Goal: Task Accomplishment & Management: Manage account settings

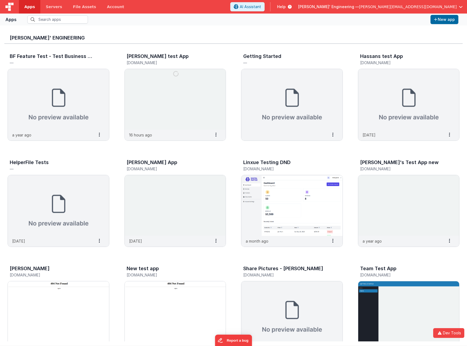
scroll to position [130, 0]
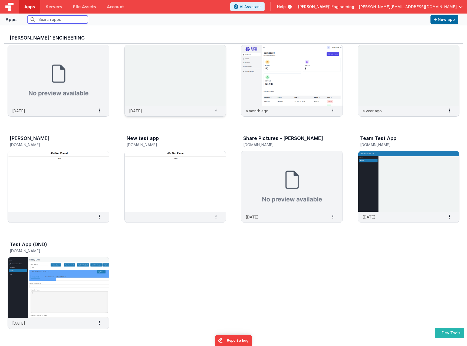
scroll to position [4, 0]
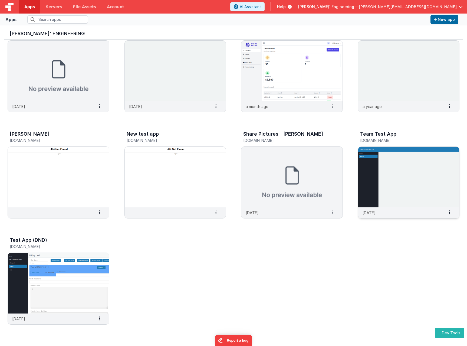
click at [424, 179] on img at bounding box center [408, 177] width 101 height 61
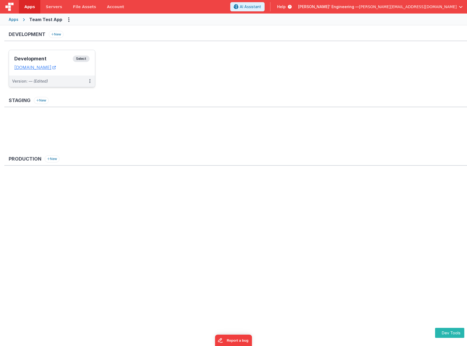
click at [82, 57] on span "Select" at bounding box center [81, 58] width 17 height 6
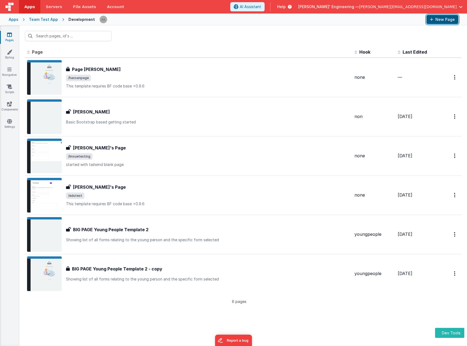
click at [450, 17] on button "New Page" at bounding box center [443, 19] width 32 height 9
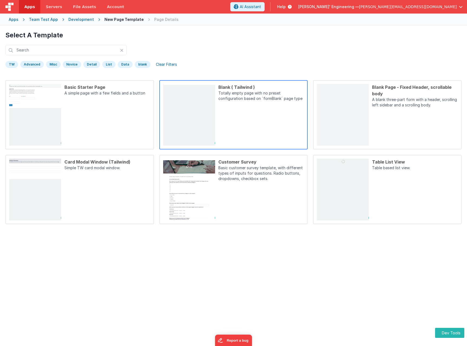
click at [251, 122] on div "Blank ( Tailwind ) Totally empty page with no preset configuration based on `fo…" at bounding box center [259, 115] width 89 height 62
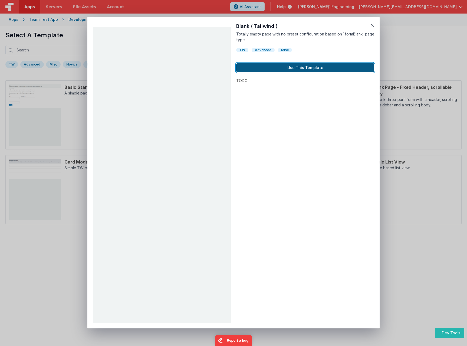
click at [304, 68] on button "Use This Template" at bounding box center [305, 67] width 138 height 9
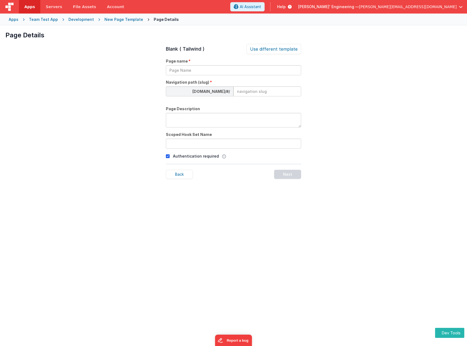
click at [345, 42] on div "Page Details Preview Basic Starter Page A simple page with a few fields and a b…" at bounding box center [233, 198] width 467 height 346
click at [15, 21] on div "Apps" at bounding box center [14, 19] width 10 height 5
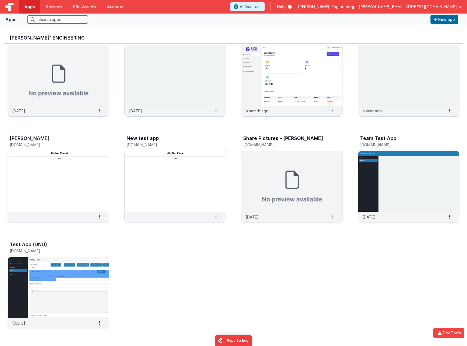
scroll to position [4, 0]
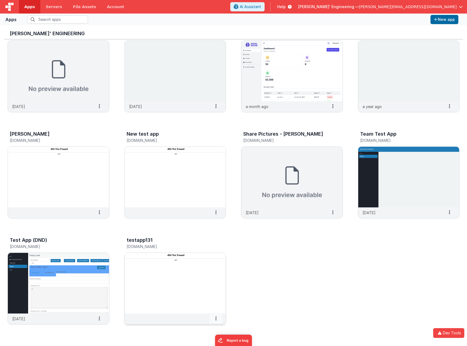
click at [215, 322] on span at bounding box center [216, 318] width 12 height 9
click at [205, 312] on slot "Delete App" at bounding box center [203, 310] width 30 height 8
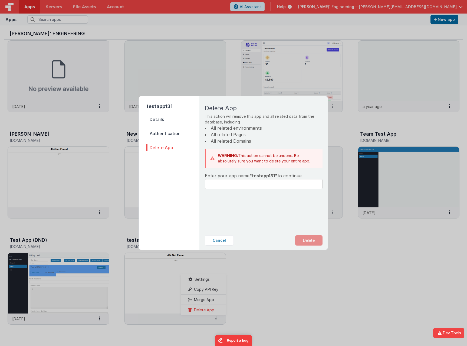
click at [262, 177] on span ""testapp131"" at bounding box center [264, 175] width 28 height 5
copy span "testapp131"
click at [262, 183] on input "text" at bounding box center [264, 184] width 118 height 10
paste input "testapp131"
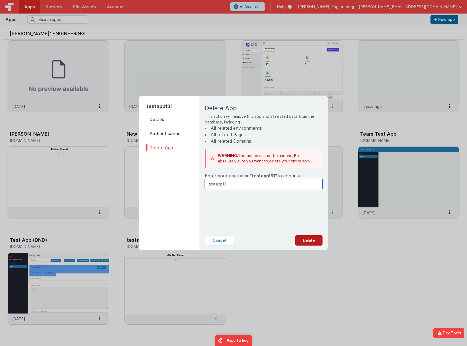
type input "testapp131"
click at [310, 237] on button "Delete" at bounding box center [308, 240] width 27 height 10
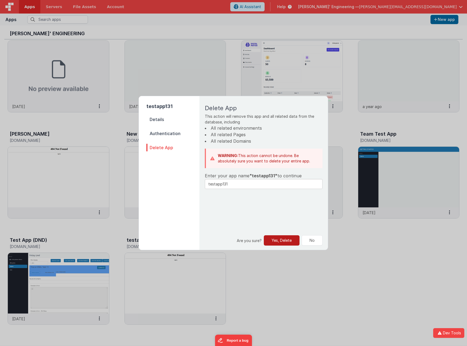
click at [289, 243] on button "Yes, Delete" at bounding box center [282, 240] width 36 height 10
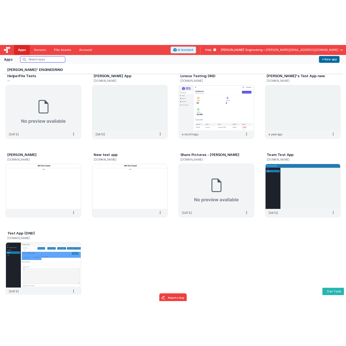
scroll to position [130, 0]
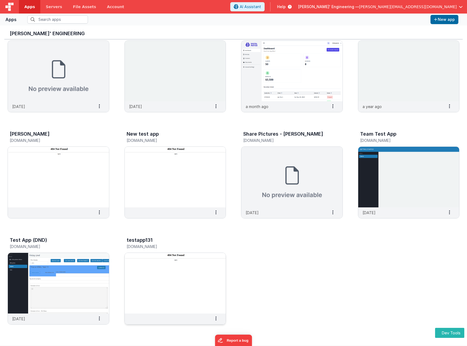
click at [195, 274] on img at bounding box center [175, 283] width 101 height 61
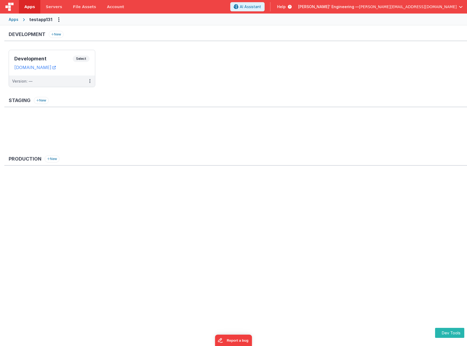
click at [38, 17] on div "testapp131" at bounding box center [40, 19] width 23 height 6
click at [44, 22] on div "testapp131" at bounding box center [40, 19] width 23 height 6
click at [11, 18] on div "Apps" at bounding box center [14, 19] width 10 height 5
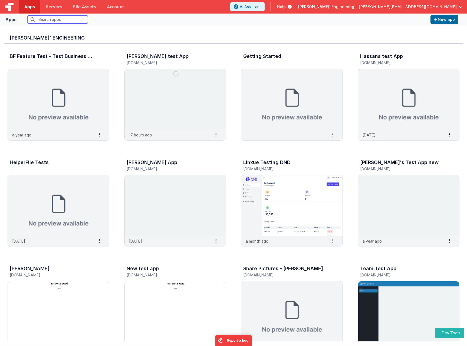
click at [35, 22] on input "text" at bounding box center [57, 19] width 61 height 8
click at [54, 19] on input "text" at bounding box center [57, 19] width 61 height 8
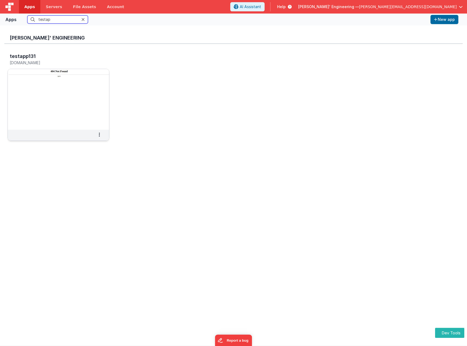
type input "testap"
click at [51, 63] on h5 "testapp131.fmbetterforms.com" at bounding box center [53, 63] width 86 height 4
click at [44, 62] on h5 "testapp131.fmbetterforms.com" at bounding box center [53, 63] width 86 height 4
click at [23, 63] on h5 "testapp131.fmbetterforms.com" at bounding box center [53, 63] width 86 height 4
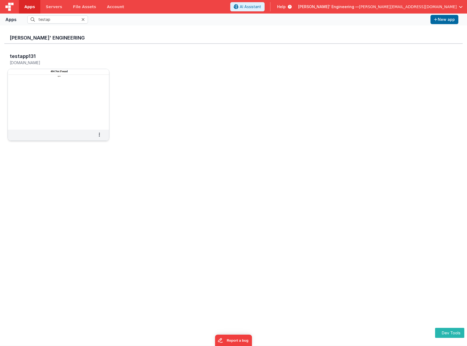
click at [37, 63] on h5 "[DOMAIN_NAME]" at bounding box center [53, 63] width 86 height 4
click at [50, 63] on h5 "[DOMAIN_NAME]" at bounding box center [53, 63] width 86 height 4
click at [64, 61] on h5 "[DOMAIN_NAME]" at bounding box center [53, 63] width 86 height 4
click at [56, 63] on h5 "[DOMAIN_NAME]" at bounding box center [53, 63] width 86 height 4
click at [44, 62] on h5 "[DOMAIN_NAME]" at bounding box center [53, 63] width 86 height 4
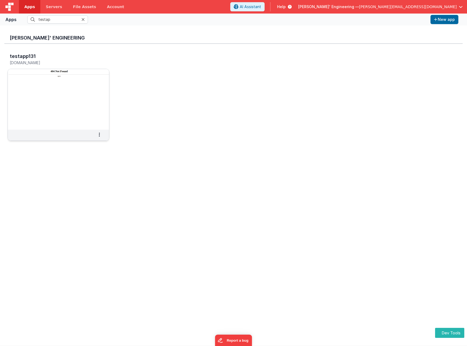
click at [34, 62] on h5 "[DOMAIN_NAME]" at bounding box center [53, 63] width 86 height 4
click at [25, 63] on h5 "[DOMAIN_NAME]" at bounding box center [53, 63] width 86 height 4
click at [19, 63] on h5 "[DOMAIN_NAME]" at bounding box center [53, 63] width 86 height 4
click at [35, 63] on h5 "[DOMAIN_NAME]" at bounding box center [53, 63] width 86 height 4
click at [53, 62] on h5 "[DOMAIN_NAME]" at bounding box center [53, 63] width 86 height 4
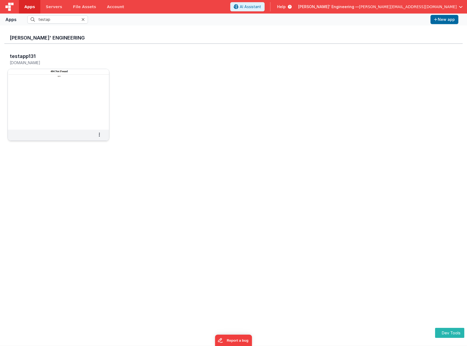
click at [60, 63] on h5 "[DOMAIN_NAME]" at bounding box center [53, 63] width 86 height 4
drag, startPoint x: 61, startPoint y: 62, endPoint x: 15, endPoint y: 62, distance: 45.8
click at [15, 62] on h5 "[DOMAIN_NAME]" at bounding box center [53, 63] width 86 height 4
click at [30, 63] on h5 "[DOMAIN_NAME]" at bounding box center [53, 63] width 86 height 4
click at [99, 135] on icon at bounding box center [99, 135] width 1 height 0
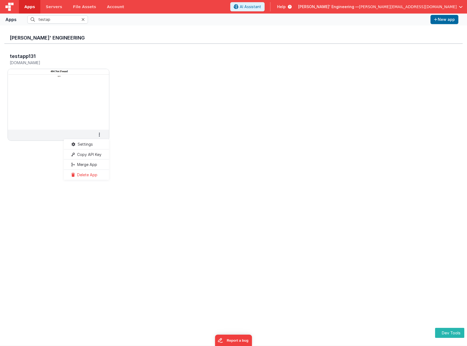
click at [146, 111] on div "testapp131 testapp131.fmbetterforms.com Settings Copy API Key Merge App Delete …" at bounding box center [233, 98] width 459 height 109
click at [67, 80] on img at bounding box center [58, 99] width 101 height 61
click at [28, 54] on h3 "testapp131" at bounding box center [23, 56] width 26 height 5
drag, startPoint x: 17, startPoint y: 54, endPoint x: 14, endPoint y: 54, distance: 3.2
click at [14, 54] on h3 "testapp131" at bounding box center [23, 56] width 26 height 5
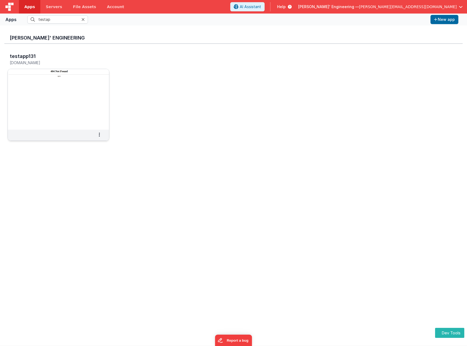
click at [23, 53] on div "testapp131 testapp131.fmbetterforms.com" at bounding box center [59, 59] width 102 height 17
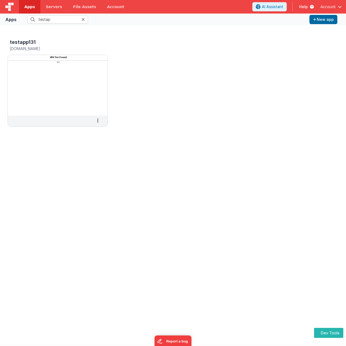
click at [31, 4] on link "Apps" at bounding box center [29, 7] width 21 height 14
click at [29, 6] on span "Apps" at bounding box center [29, 6] width 11 height 5
click at [81, 20] on input "testap" at bounding box center [57, 19] width 61 height 8
click at [100, 121] on span at bounding box center [98, 120] width 12 height 9
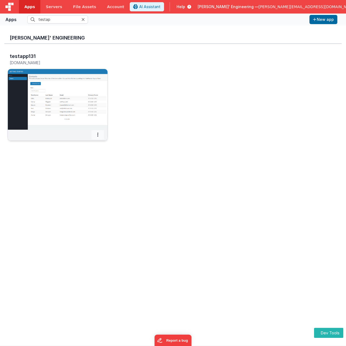
click at [94, 136] on span at bounding box center [98, 134] width 12 height 9
click at [93, 175] on span "Delete App" at bounding box center [86, 174] width 20 height 5
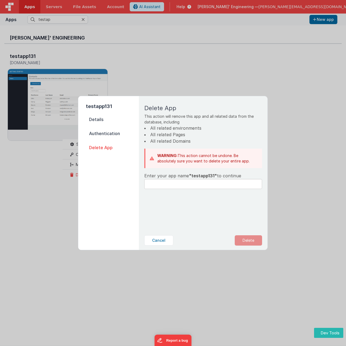
click at [205, 172] on div "Delete App This action will remove this app and all related data from the datab…" at bounding box center [203, 163] width 126 height 135
click at [205, 174] on span ""testapp131"" at bounding box center [203, 175] width 28 height 5
copy span "testapp131"
click at [201, 182] on input "text" at bounding box center [203, 184] width 118 height 10
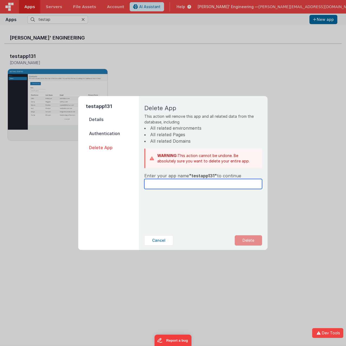
paste input "testapp131"
type input "testapp131"
click at [254, 243] on button "Delete" at bounding box center [248, 240] width 27 height 10
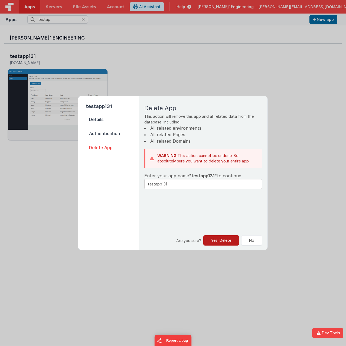
drag, startPoint x: 213, startPoint y: 234, endPoint x: 219, endPoint y: 239, distance: 7.9
click at [215, 236] on div "Are you sure? Yes, Delete No" at bounding box center [203, 240] width 126 height 19
click at [219, 239] on button "Yes, Delete" at bounding box center [221, 240] width 36 height 10
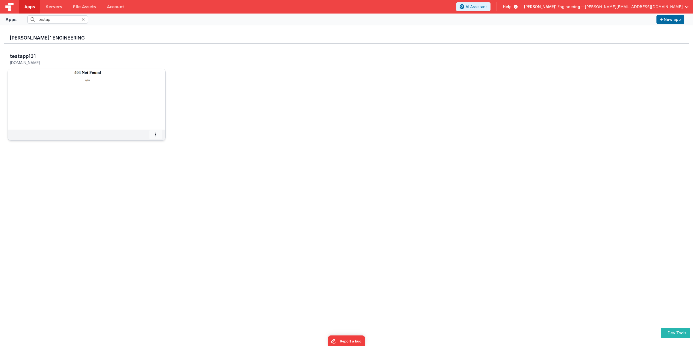
click at [159, 134] on span at bounding box center [155, 134] width 12 height 9
click at [152, 177] on span "Delete App" at bounding box center [144, 174] width 20 height 5
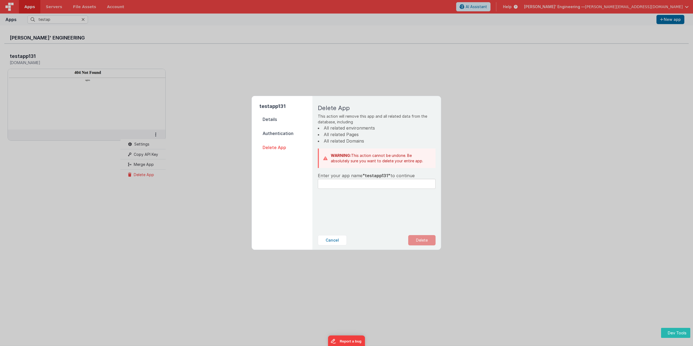
click at [377, 174] on span ""testapp131"" at bounding box center [377, 175] width 28 height 5
copy span "testapp131"
click at [372, 182] on input "text" at bounding box center [377, 184] width 118 height 10
paste input "testapp131"
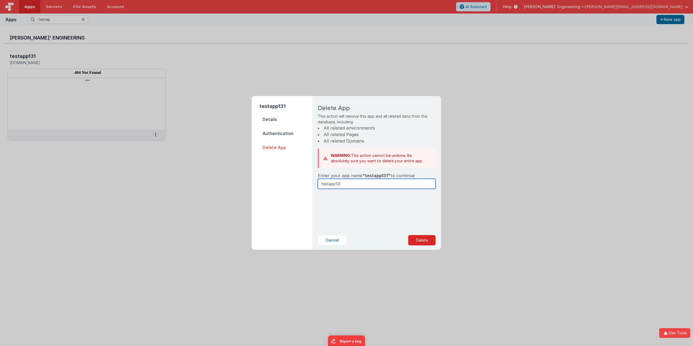
type input "testapp131"
click at [420, 235] on div "Cancel Delete" at bounding box center [376, 240] width 126 height 19
click at [419, 239] on button "Delete" at bounding box center [421, 240] width 27 height 10
click at [401, 241] on button "Yes, Delete" at bounding box center [395, 240] width 36 height 10
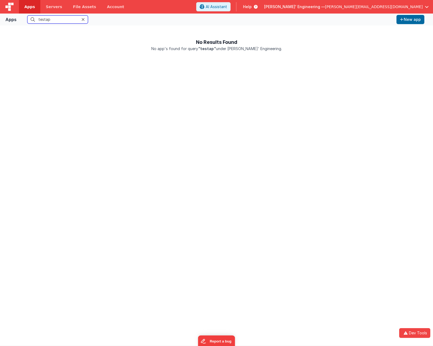
click at [58, 21] on input "testap" at bounding box center [57, 19] width 61 height 8
click at [54, 20] on input "testap" at bounding box center [57, 19] width 61 height 8
click at [28, 5] on span "Apps" at bounding box center [29, 6] width 11 height 5
drag, startPoint x: 6, startPoint y: 6, endPoint x: 8, endPoint y: 8, distance: 3.1
click at [6, 6] on img at bounding box center [9, 7] width 8 height 8
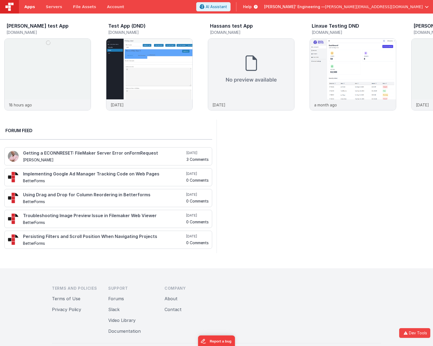
click at [25, 8] on span "Apps" at bounding box center [29, 6] width 11 height 5
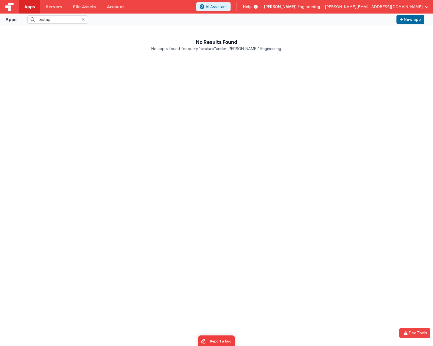
click at [84, 18] on icon at bounding box center [82, 19] width 3 height 4
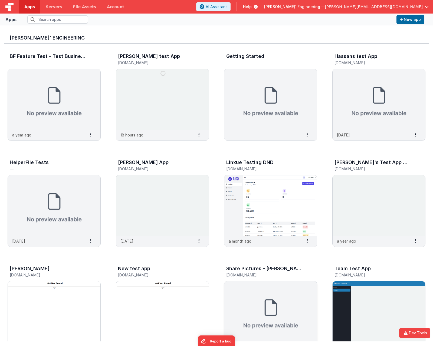
scroll to position [130, 0]
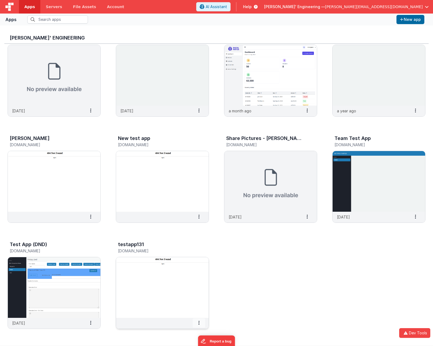
click at [200, 324] on span at bounding box center [199, 322] width 12 height 9
click at [193, 314] on span "Delete App" at bounding box center [187, 314] width 20 height 5
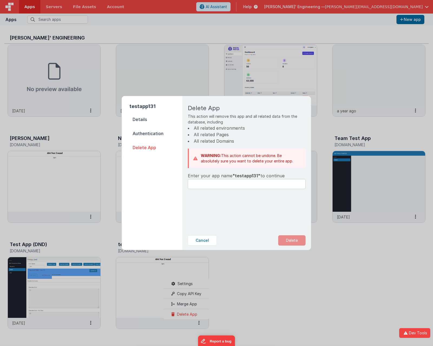
click at [241, 175] on span ""testapp131"" at bounding box center [247, 175] width 28 height 5
copy span "testapp131"
click at [219, 188] on input "text" at bounding box center [247, 184] width 118 height 10
paste input "testapp131"
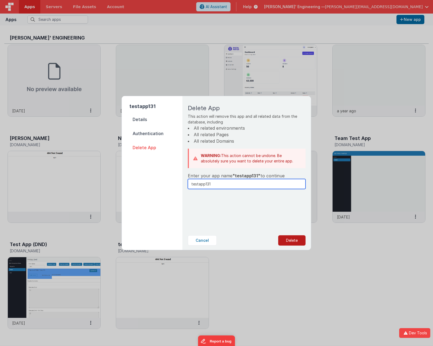
type input "testapp131"
click at [290, 237] on button "Delete" at bounding box center [291, 240] width 27 height 10
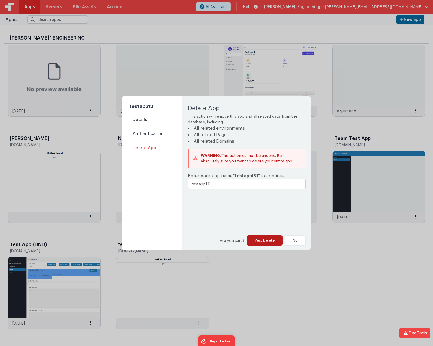
click at [259, 243] on button "Yes, Delete" at bounding box center [265, 240] width 36 height 10
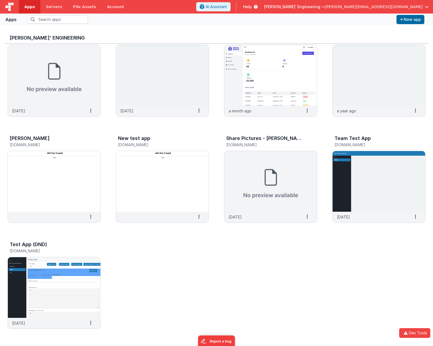
click at [24, 6] on link "Apps" at bounding box center [29, 7] width 21 height 14
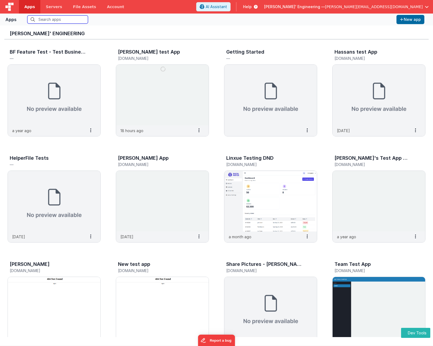
scroll to position [130, 0]
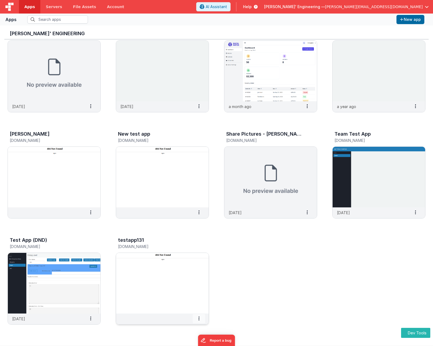
click at [199, 318] on icon at bounding box center [198, 318] width 1 height 0
click at [191, 310] on span "Delete App" at bounding box center [187, 310] width 20 height 5
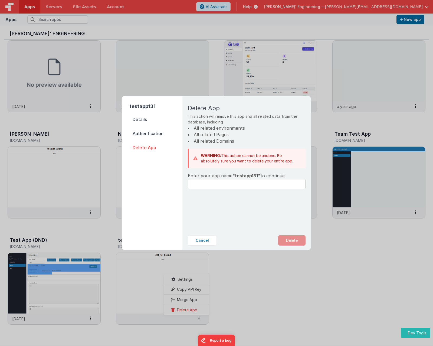
click at [245, 175] on span ""testapp131"" at bounding box center [247, 175] width 28 height 5
click at [244, 175] on span ""testapp131"" at bounding box center [247, 175] width 28 height 5
click at [244, 176] on span ""testapp131"" at bounding box center [247, 175] width 28 height 5
drag, startPoint x: 243, startPoint y: 176, endPoint x: 236, endPoint y: 176, distance: 7.3
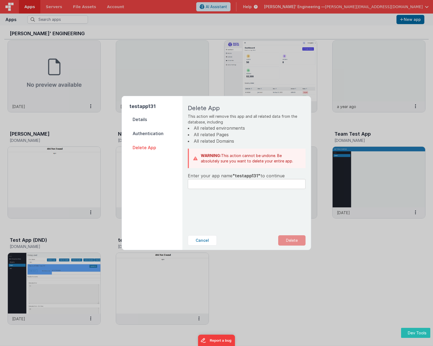
click at [236, 176] on span ""testapp131"" at bounding box center [247, 175] width 28 height 5
click at [239, 176] on span ""testapp131"" at bounding box center [247, 175] width 28 height 5
copy span "testapp131"
click at [249, 187] on input "text" at bounding box center [247, 184] width 118 height 10
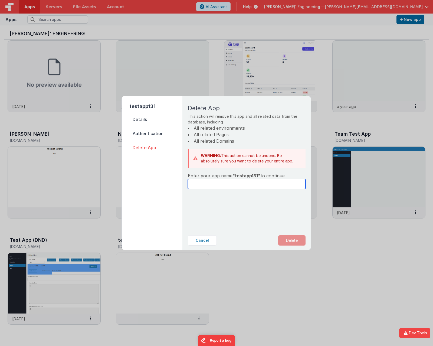
paste input "testapp131"
type input "testapp131"
click at [298, 240] on button "Delete" at bounding box center [291, 240] width 27 height 10
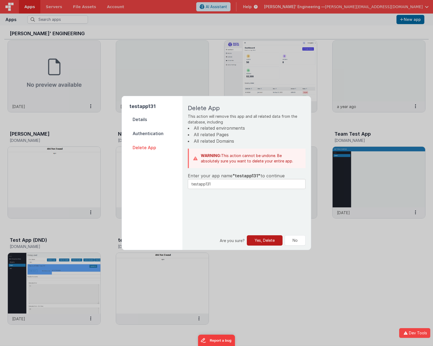
click at [268, 243] on button "Yes, Delete" at bounding box center [265, 240] width 36 height 10
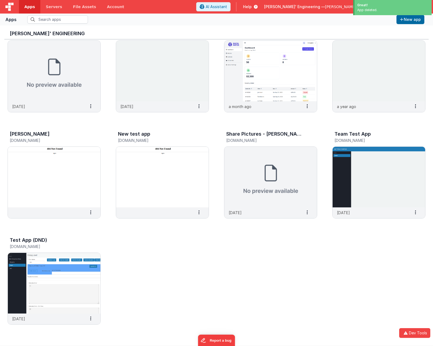
click at [286, 260] on div "BF Feature Test - Test Business File — a year ago Settings Copy API Key Merge A…" at bounding box center [216, 123] width 424 height 428
click at [368, 263] on div "BF Feature Test - Test Business File — a year ago Settings Copy API Key Merge A…" at bounding box center [216, 123] width 424 height 428
drag, startPoint x: 136, startPoint y: 262, endPoint x: 224, endPoint y: 267, distance: 88.2
click at [136, 261] on div "BF Feature Test - Test Business File — a year ago Settings Copy API Key Merge A…" at bounding box center [216, 123] width 424 height 428
click at [265, 268] on div "BF Feature Test - Test Business File — a year ago Settings Copy API Key Merge A…" at bounding box center [216, 123] width 424 height 428
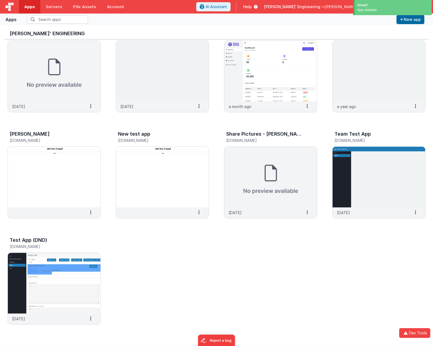
click at [362, 262] on div "BF Feature Test - Test Business File — a year ago Settings Copy API Key Merge A…" at bounding box center [216, 123] width 424 height 428
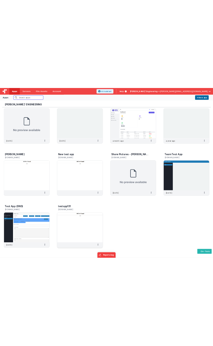
scroll to position [130, 0]
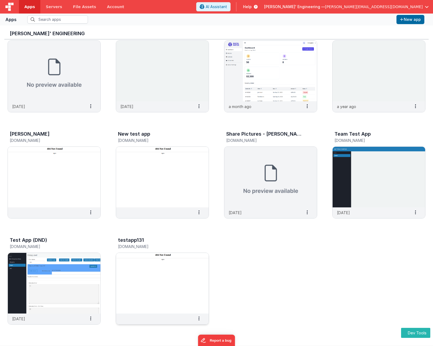
click at [176, 277] on img at bounding box center [162, 283] width 93 height 61
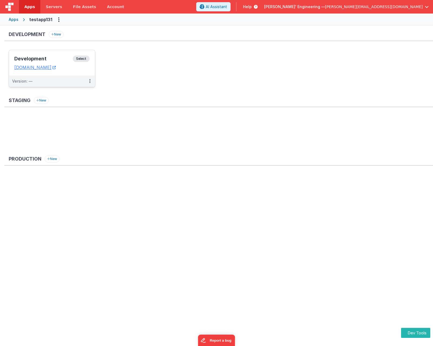
click at [85, 58] on span "Select" at bounding box center [81, 58] width 17 height 6
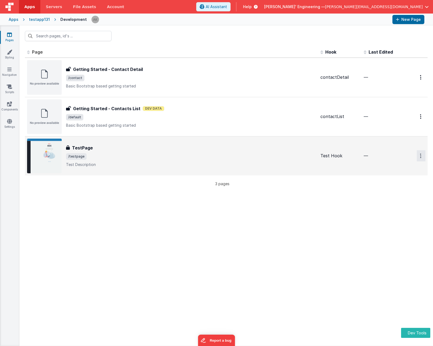
click at [423, 158] on button "Options" at bounding box center [421, 155] width 9 height 11
click at [253, 150] on button at bounding box center [216, 173] width 433 height 346
click at [273, 154] on span "/testpage" at bounding box center [191, 156] width 250 height 6
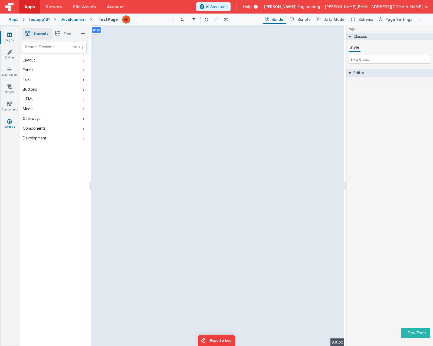
click at [10, 119] on icon at bounding box center [9, 121] width 5 height 5
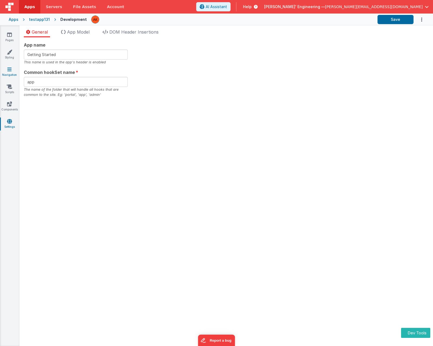
click at [11, 67] on icon at bounding box center [9, 69] width 4 height 5
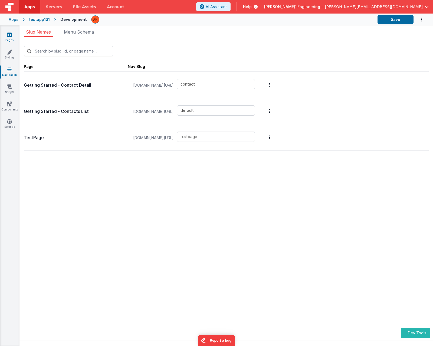
click at [12, 38] on link "Pages" at bounding box center [9, 37] width 19 height 11
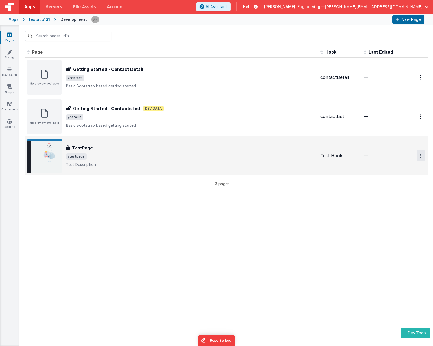
click at [420, 156] on button "Options" at bounding box center [421, 155] width 9 height 11
click at [417, 154] on button at bounding box center [216, 173] width 433 height 346
click at [410, 155] on div at bounding box center [416, 155] width 18 height 11
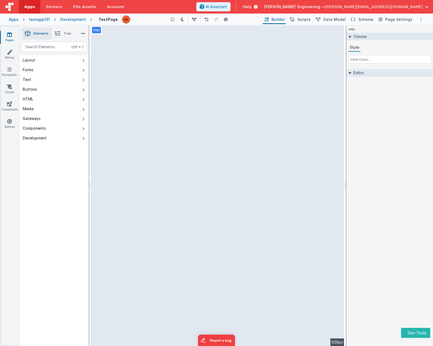
click at [421, 19] on icon "Options" at bounding box center [421, 20] width 1 height 4
click at [422, 21] on button at bounding box center [216, 173] width 433 height 346
click at [9, 32] on icon at bounding box center [9, 34] width 5 height 5
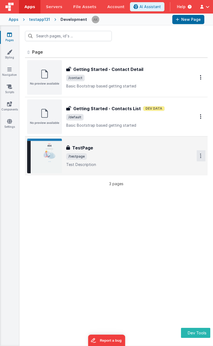
click at [197, 155] on button "Options" at bounding box center [200, 155] width 9 height 11
click at [167, 199] on link "Delete" at bounding box center [181, 198] width 48 height 10
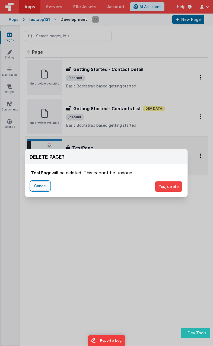
click at [42, 186] on button "Cancel" at bounding box center [40, 185] width 19 height 9
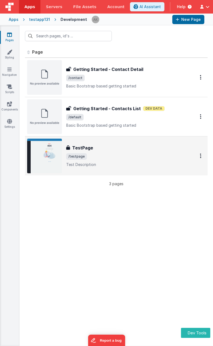
click at [37, 19] on div "testapp131" at bounding box center [39, 19] width 21 height 5
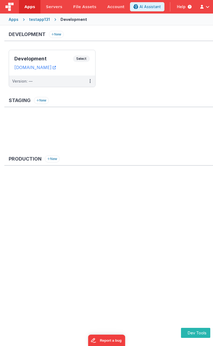
click at [17, 19] on div "Apps" at bounding box center [14, 19] width 10 height 5
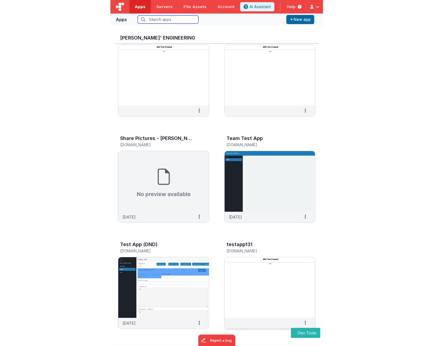
scroll to position [4, 0]
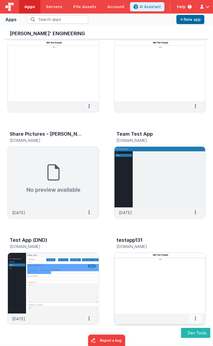
click at [192, 320] on span at bounding box center [195, 318] width 12 height 9
click at [193, 321] on span at bounding box center [195, 318] width 12 height 9
click at [196, 319] on span at bounding box center [195, 318] width 12 height 9
click at [182, 308] on span "Delete App" at bounding box center [183, 310] width 20 height 5
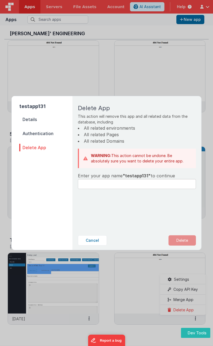
click at [140, 177] on span ""testapp131"" at bounding box center [136, 175] width 28 height 5
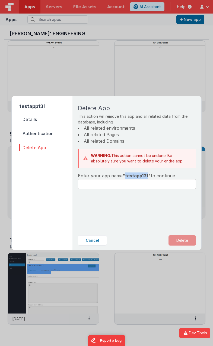
copy span "testapp131"
click at [140, 183] on input "text" at bounding box center [137, 184] width 118 height 10
paste input "testapp131"
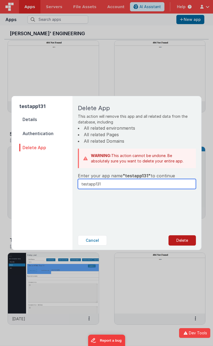
type input "testapp131"
click at [181, 240] on button "Delete" at bounding box center [181, 240] width 27 height 10
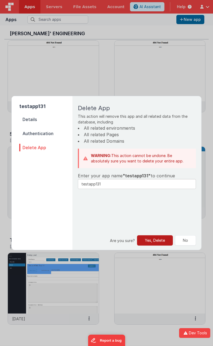
click at [154, 243] on button "Yes, Delete" at bounding box center [155, 240] width 36 height 10
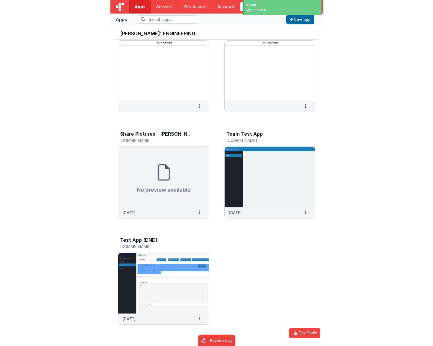
scroll to position [130, 0]
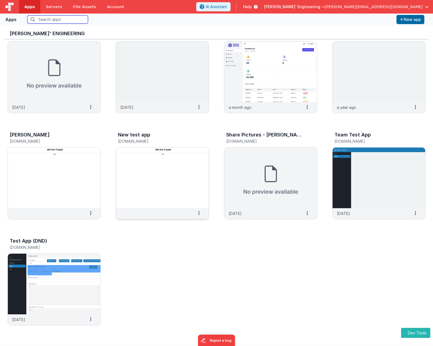
scroll to position [130, 0]
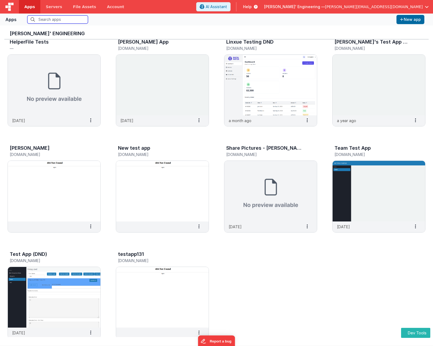
scroll to position [130, 0]
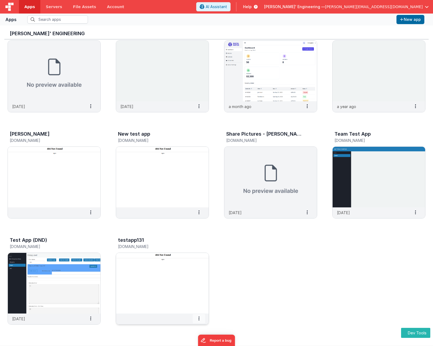
click at [200, 320] on span at bounding box center [199, 318] width 12 height 9
click at [190, 310] on span "Delete App" at bounding box center [187, 310] width 20 height 5
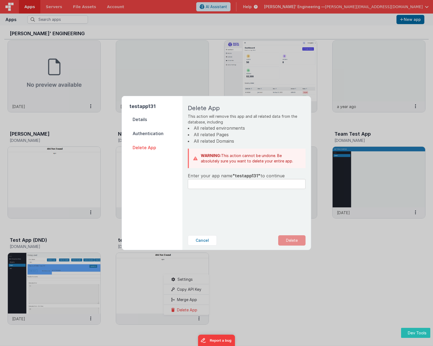
click at [248, 175] on span ""testapp131"" at bounding box center [247, 175] width 28 height 5
copy span "testapp131"
paste input "testapp131"
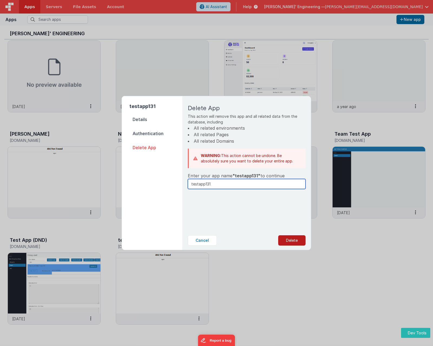
type input "testapp131"
click at [290, 239] on button "Delete" at bounding box center [291, 240] width 27 height 10
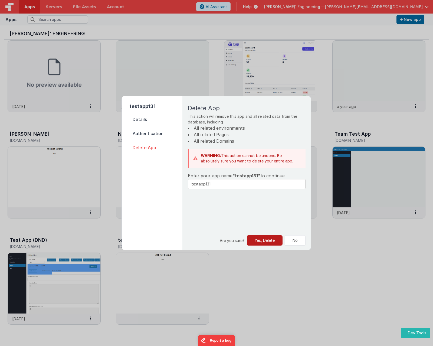
click at [262, 237] on button "Yes, Delete" at bounding box center [265, 240] width 36 height 10
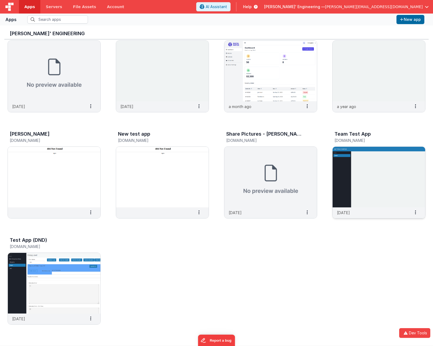
click at [404, 172] on img at bounding box center [379, 177] width 93 height 61
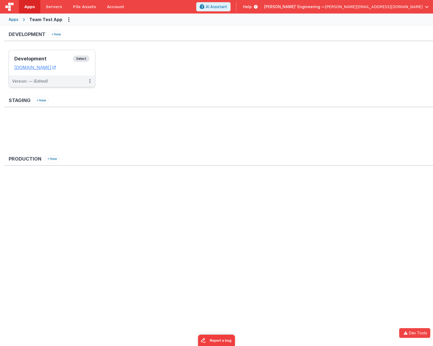
click at [85, 59] on span "Select" at bounding box center [81, 58] width 17 height 6
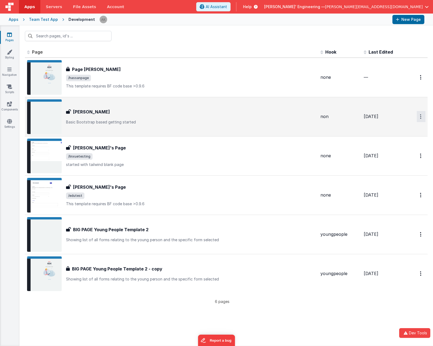
click at [421, 116] on icon "Options" at bounding box center [420, 116] width 1 height 5
click at [399, 149] on link "Duplicate" at bounding box center [402, 149] width 48 height 10
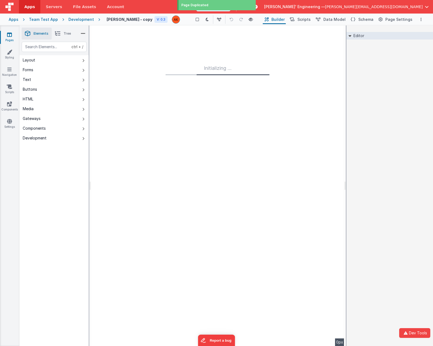
click at [39, 17] on div "Team Test App" at bounding box center [43, 19] width 29 height 5
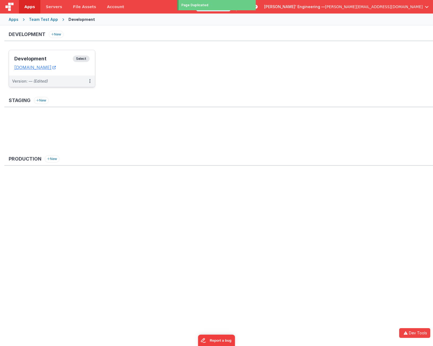
click at [85, 57] on span "Select" at bounding box center [81, 58] width 17 height 6
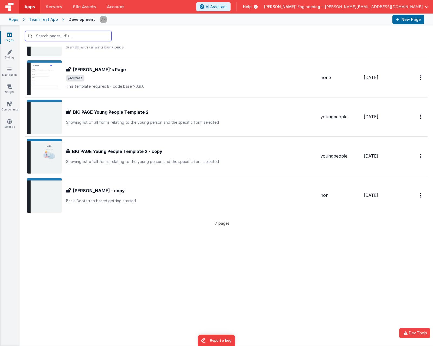
scroll to position [144, 0]
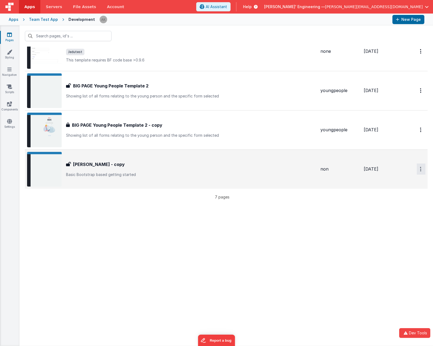
click at [418, 170] on button "Options" at bounding box center [421, 169] width 9 height 11
click at [397, 212] on link "Delete" at bounding box center [402, 212] width 48 height 10
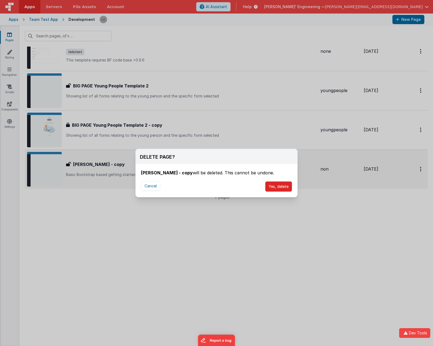
click at [276, 188] on button "Yes, delete" at bounding box center [278, 186] width 27 height 10
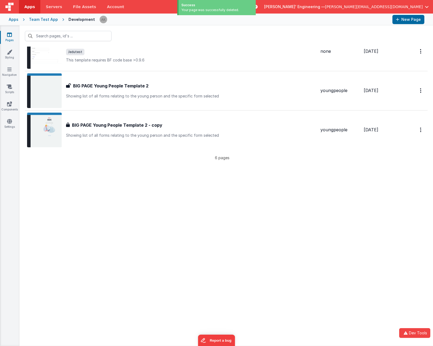
click at [205, 10] on div "Your page was successfully deleted." at bounding box center [217, 10] width 72 height 5
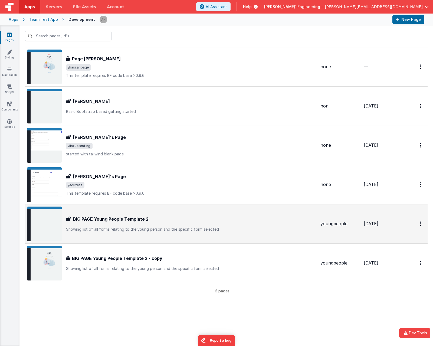
scroll to position [0, 0]
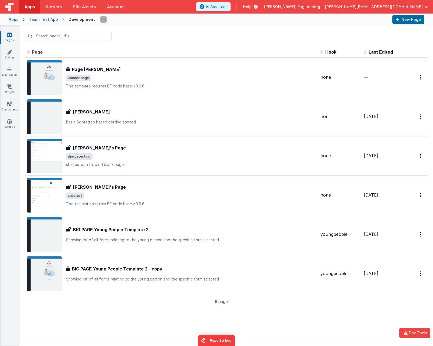
click at [29, 6] on span "Apps" at bounding box center [29, 6] width 11 height 5
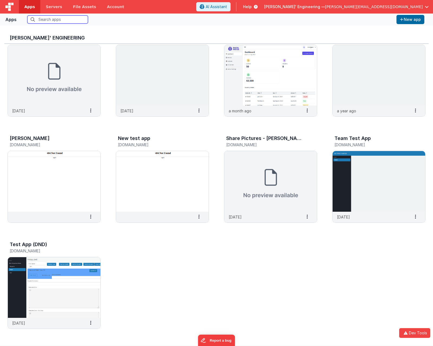
scroll to position [4, 0]
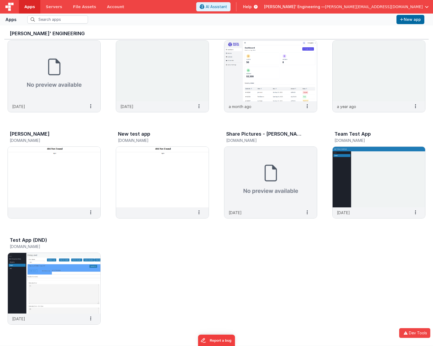
click at [303, 243] on div "BF Feature Test - Test Business File — a year ago Settings Copy API Key Merge A…" at bounding box center [216, 123] width 424 height 428
click at [27, 4] on span "Apps" at bounding box center [29, 6] width 11 height 5
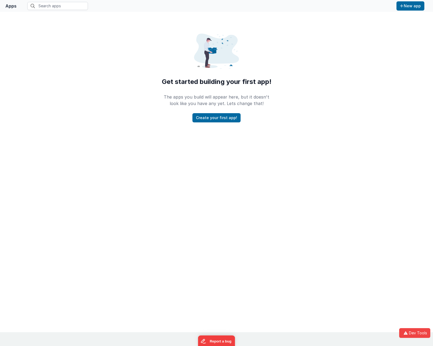
scroll to position [4, 0]
click at [11, 8] on div "Apps" at bounding box center [10, 6] width 11 height 6
click at [53, 7] on input "text" at bounding box center [57, 6] width 61 height 8
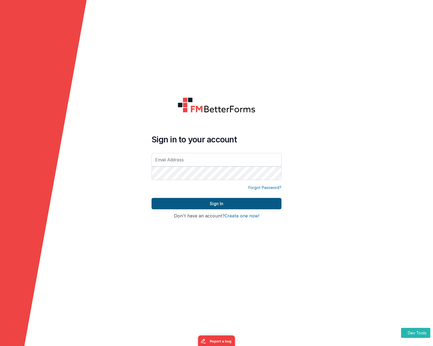
type input "[PERSON_NAME][EMAIL_ADDRESS][DOMAIN_NAME]"
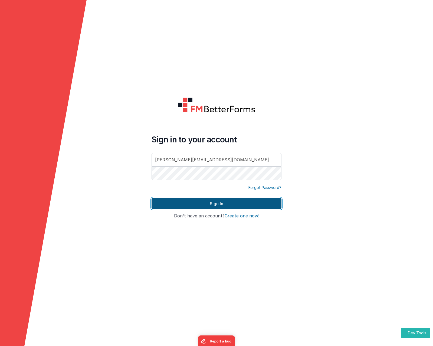
click at [211, 202] on button "Sign In" at bounding box center [217, 203] width 130 height 11
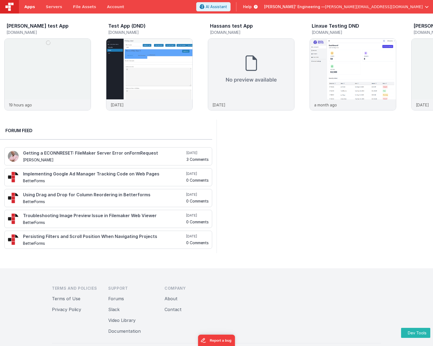
click at [31, 4] on span "Apps" at bounding box center [29, 6] width 11 height 5
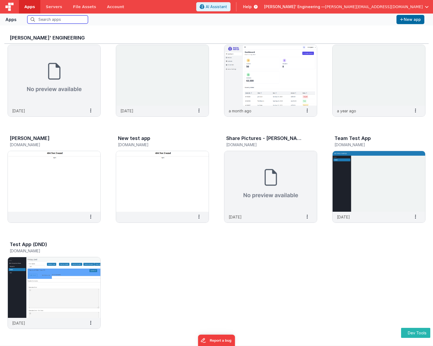
scroll to position [4, 0]
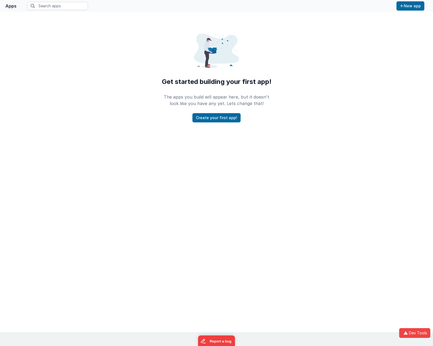
scroll to position [4, 0]
